Goal: Find specific fact

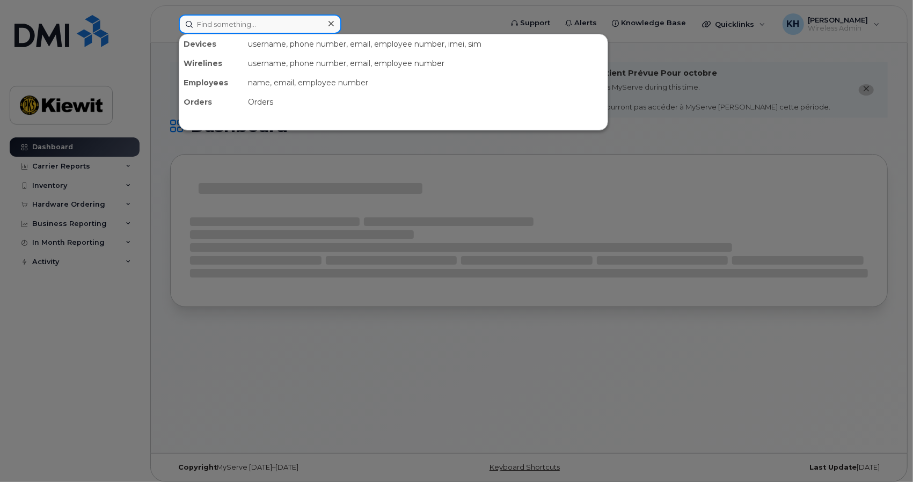
click at [310, 24] on input at bounding box center [260, 23] width 163 height 19
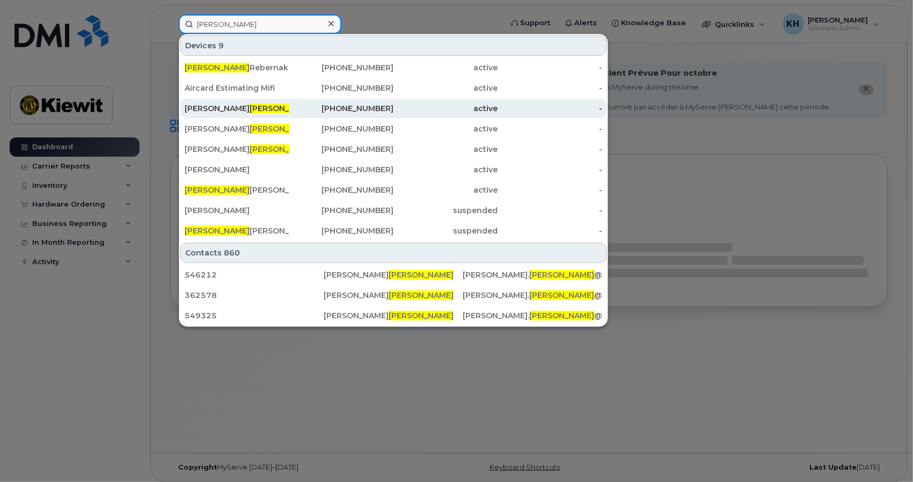
type input "[PERSON_NAME]"
click at [238, 108] on div "[PERSON_NAME]" at bounding box center [237, 108] width 105 height 11
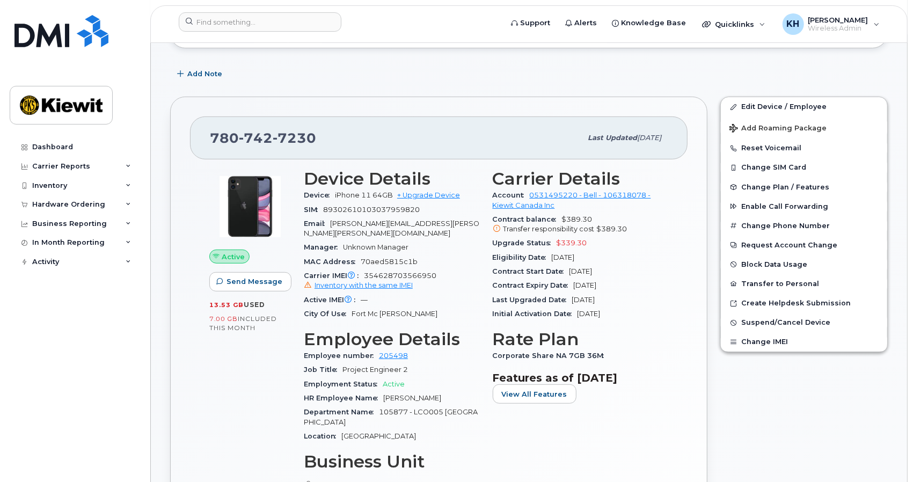
scroll to position [211, 0]
click at [433, 306] on div "City Of Use [GEOGRAPHIC_DATA] [PERSON_NAME]" at bounding box center [392, 313] width 176 height 14
click at [377, 111] on div "780 742 7230 Last updated Sep 15, 2025 Active Send Message 13.53 GB  used 7.00 …" at bounding box center [438, 394] width 537 height 599
